Goal: Information Seeking & Learning: Learn about a topic

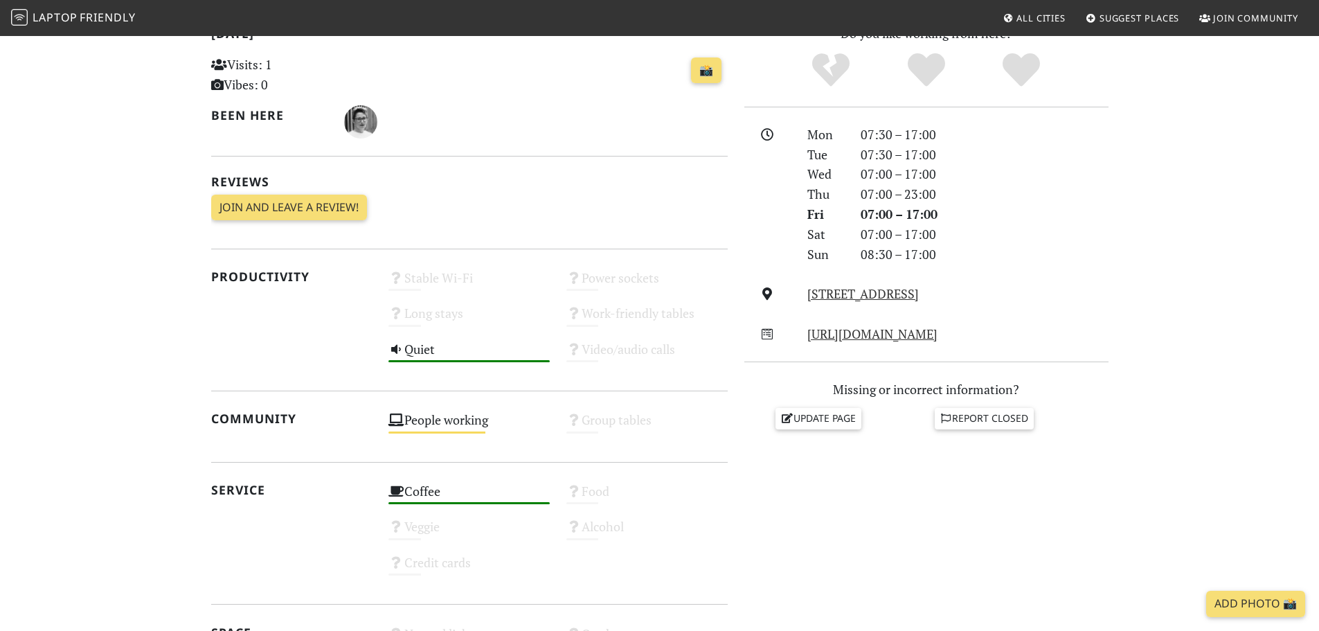
scroll to position [346, 0]
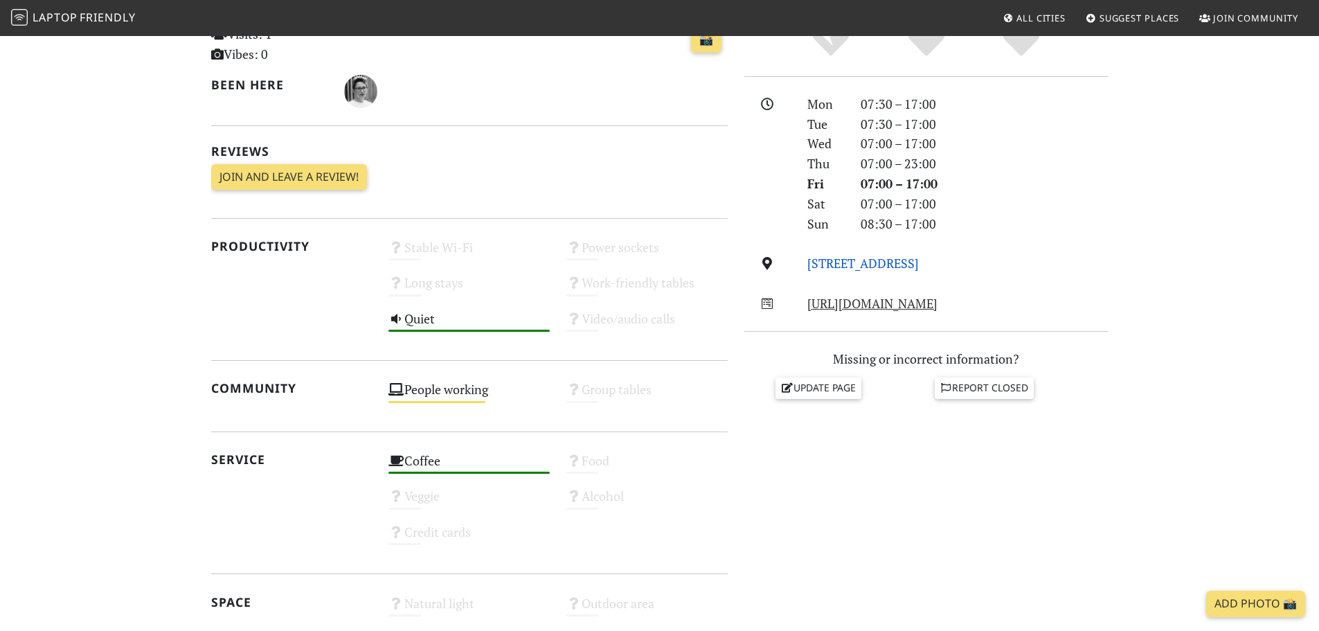
click at [857, 269] on link "Saint George's Road, BN2 1ED, Brighton" at bounding box center [864, 263] width 112 height 17
click at [874, 313] on div "http://www.groundcoffeehouses.com/" at bounding box center [957, 304] width 317 height 20
click at [887, 300] on link "http://www.groundcoffeehouses.com/" at bounding box center [873, 303] width 130 height 17
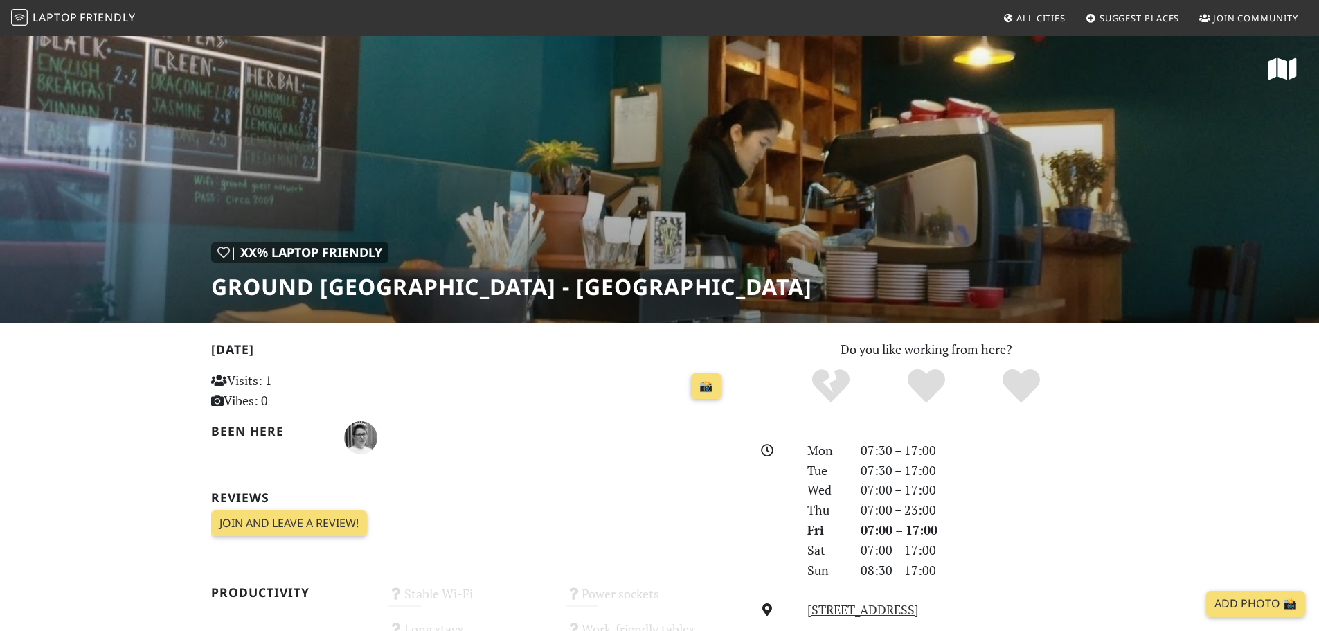
click at [1036, 12] on span "All Cities" at bounding box center [1041, 18] width 49 height 12
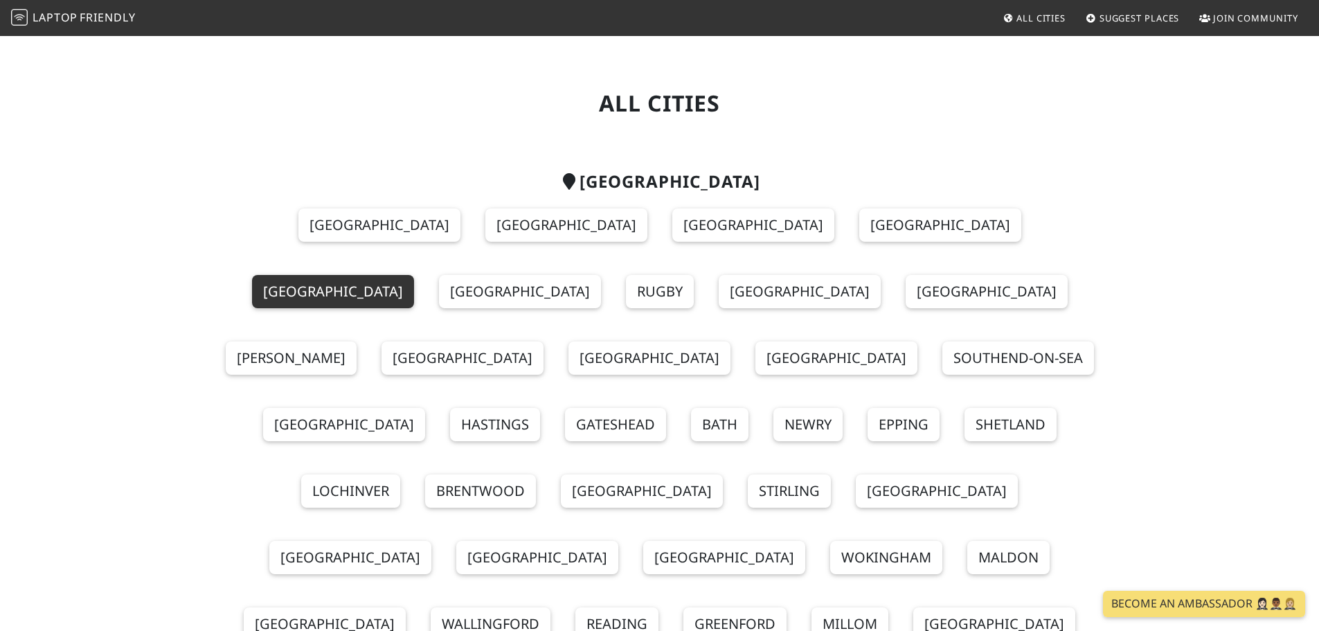
click at [414, 275] on link "[GEOGRAPHIC_DATA]" at bounding box center [333, 291] width 162 height 33
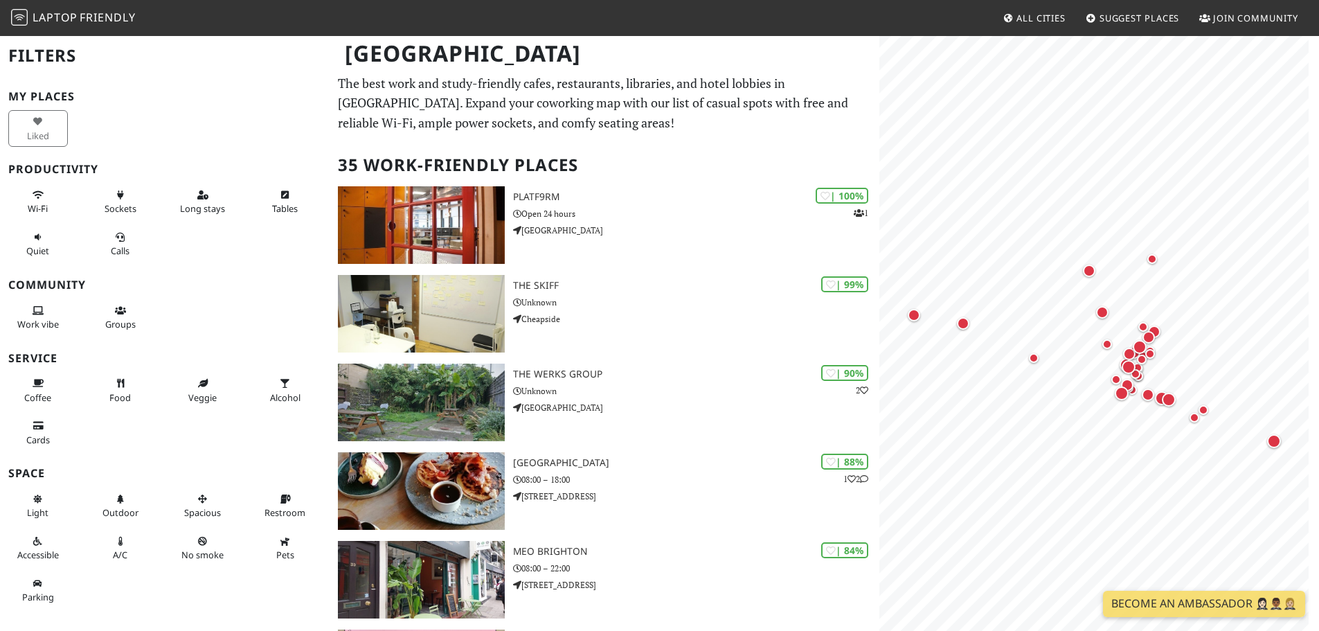
click at [1152, 11] on link "Suggest Places" at bounding box center [1132, 18] width 105 height 25
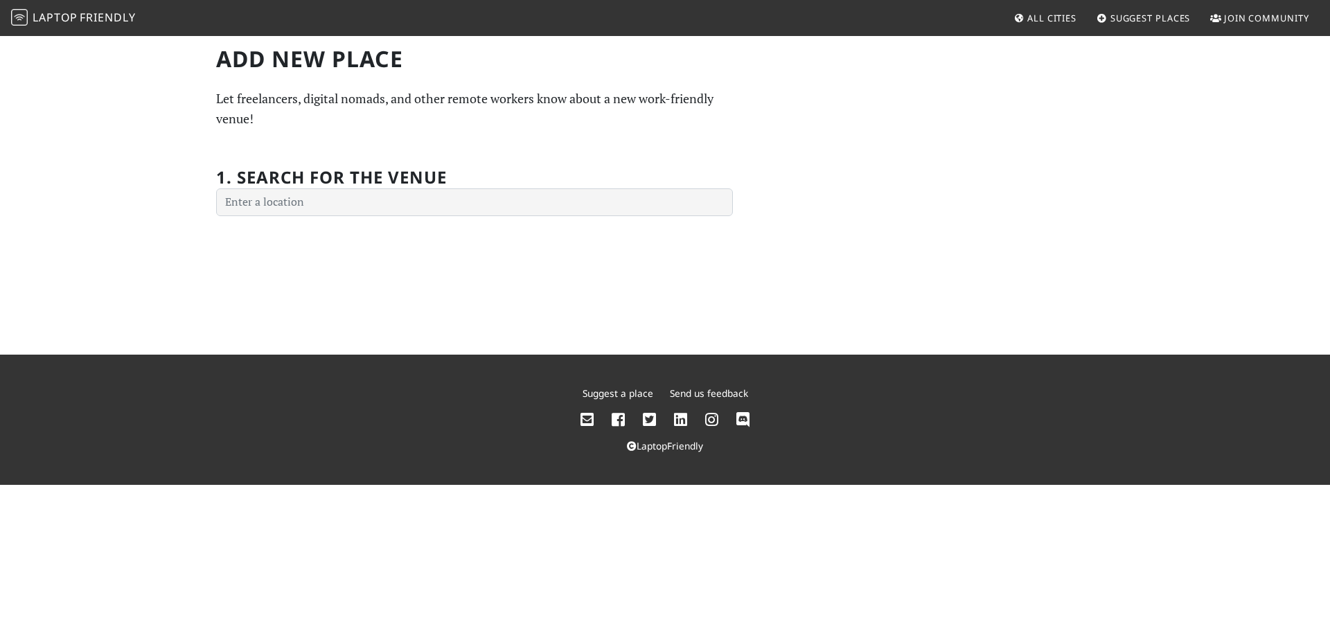
click at [1152, 11] on link "Suggest Places" at bounding box center [1143, 18] width 105 height 25
click at [1061, 18] on span "All Cities" at bounding box center [1051, 18] width 49 height 12
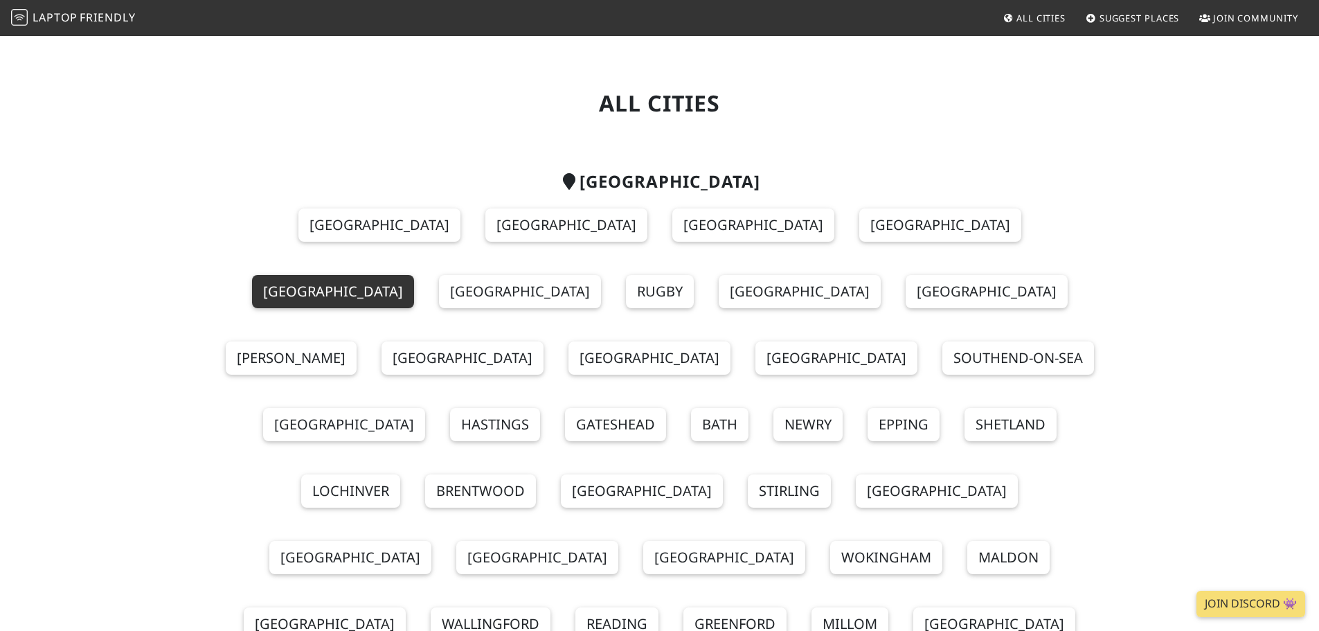
click at [414, 275] on link "Brighton" at bounding box center [333, 291] width 162 height 33
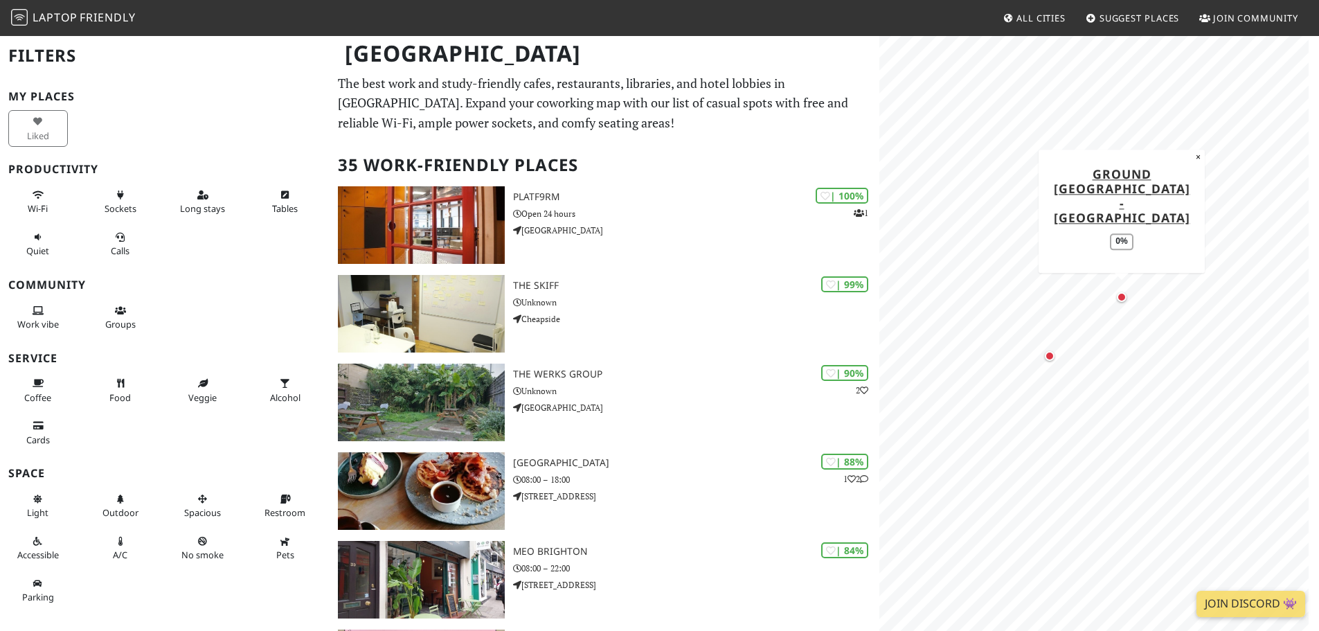
click at [1125, 296] on div "Map marker" at bounding box center [1122, 297] width 10 height 10
